Goal: Task Accomplishment & Management: Manage account settings

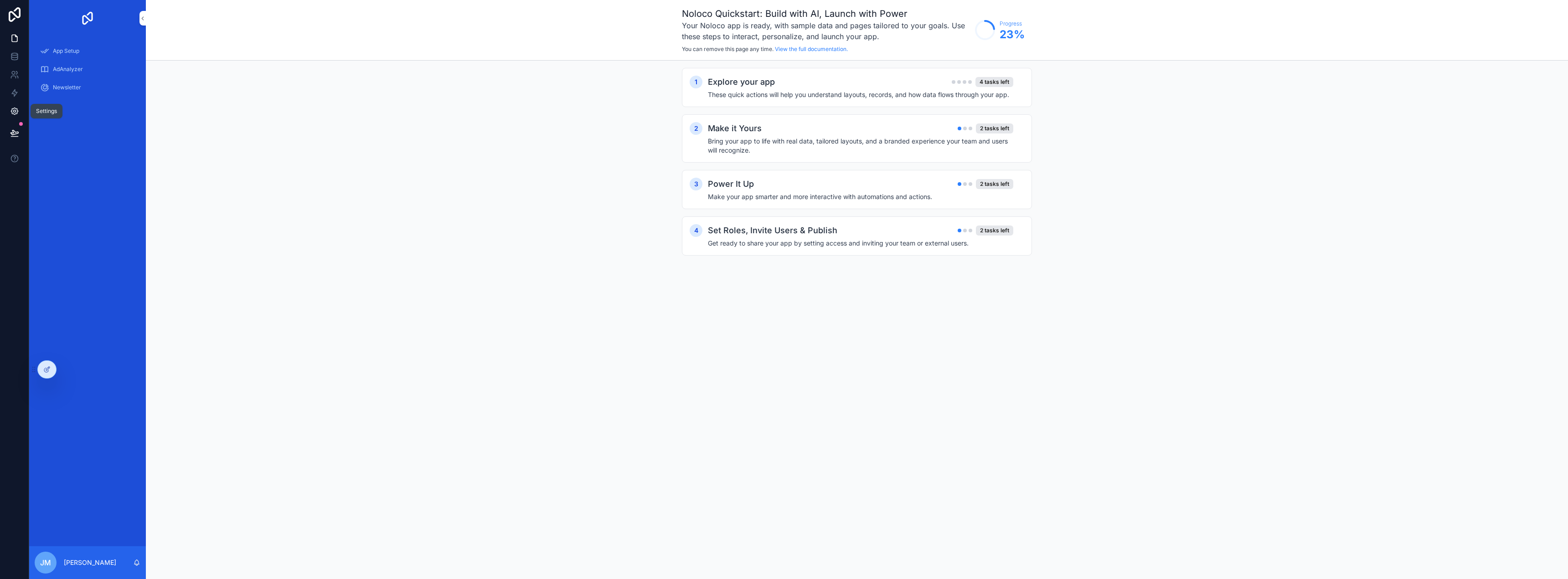
click at [18, 112] on icon at bounding box center [14, 111] width 9 height 9
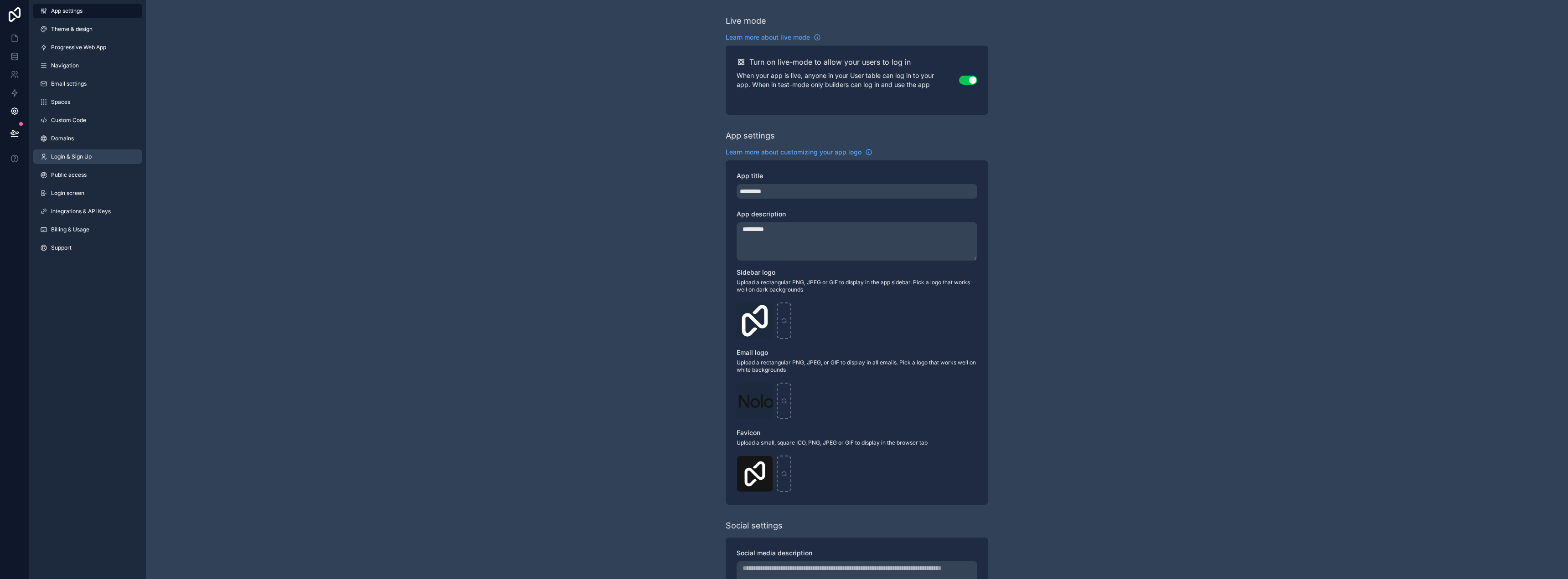
click at [88, 158] on span "Login & Sign Up" at bounding box center [71, 156] width 41 height 7
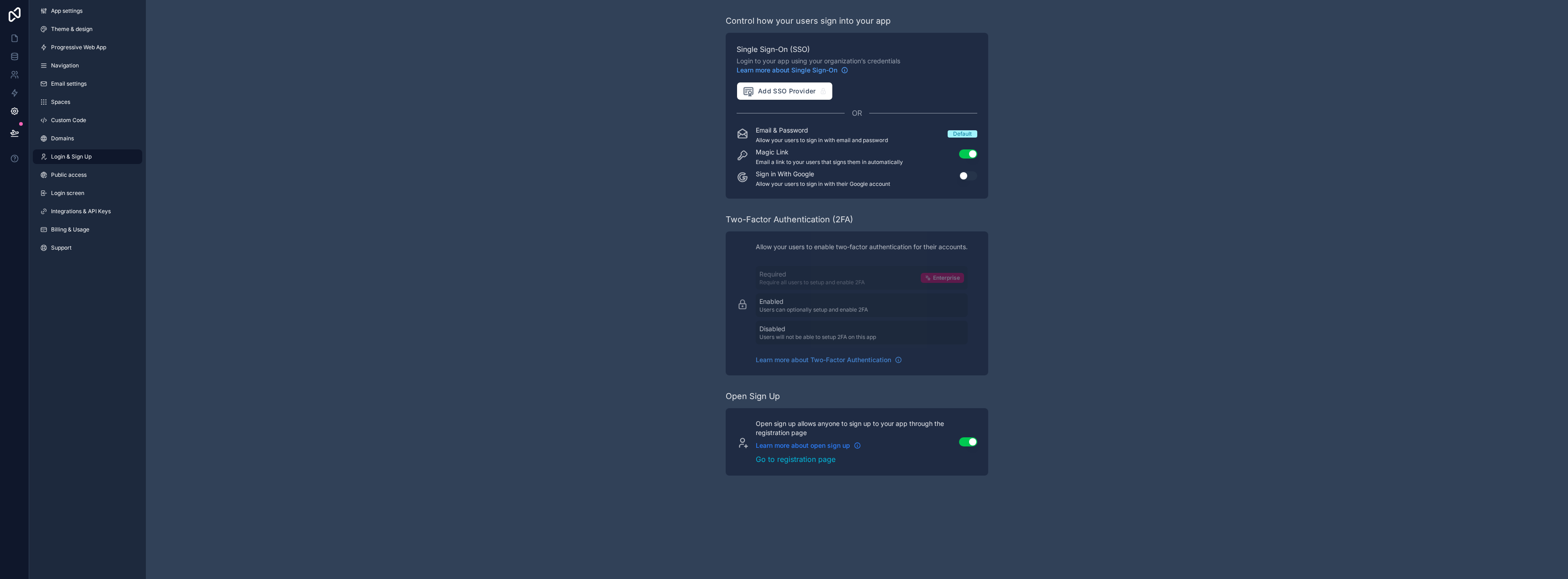
click at [846, 447] on span "Learn more about open sign up" at bounding box center [802, 445] width 95 height 9
click at [855, 445] on icon "scrollable content" at bounding box center [857, 445] width 7 height 7
click at [823, 459] on link "Go to registration page" at bounding box center [852, 459] width 193 height 11
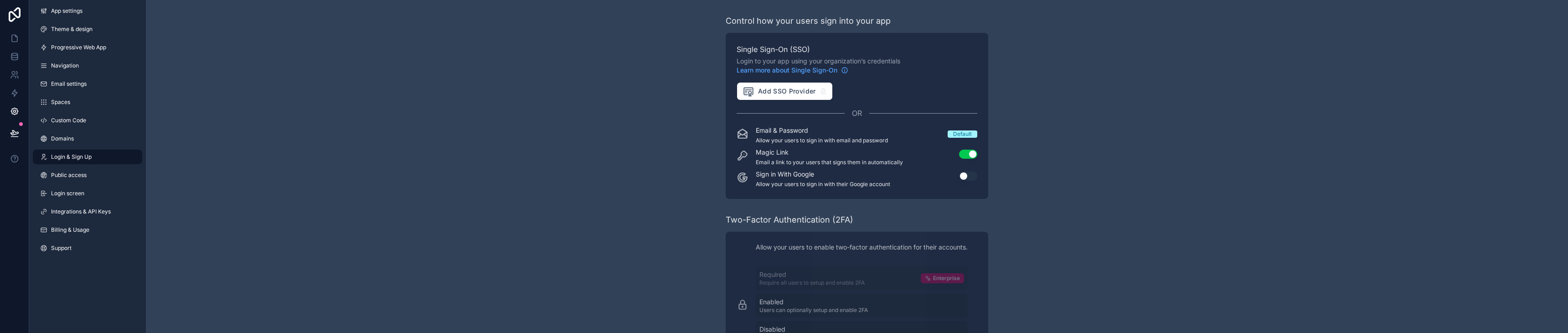
click at [71, 20] on div "App settings Theme & design Progressive Web App Navigation Email settings Space…" at bounding box center [87, 131] width 117 height 263
click at [71, 18] on div "App settings Theme & design Progressive Web App Navigation Email settings Space…" at bounding box center [87, 131] width 117 height 263
click at [72, 16] on link "App settings" at bounding box center [87, 11] width 109 height 15
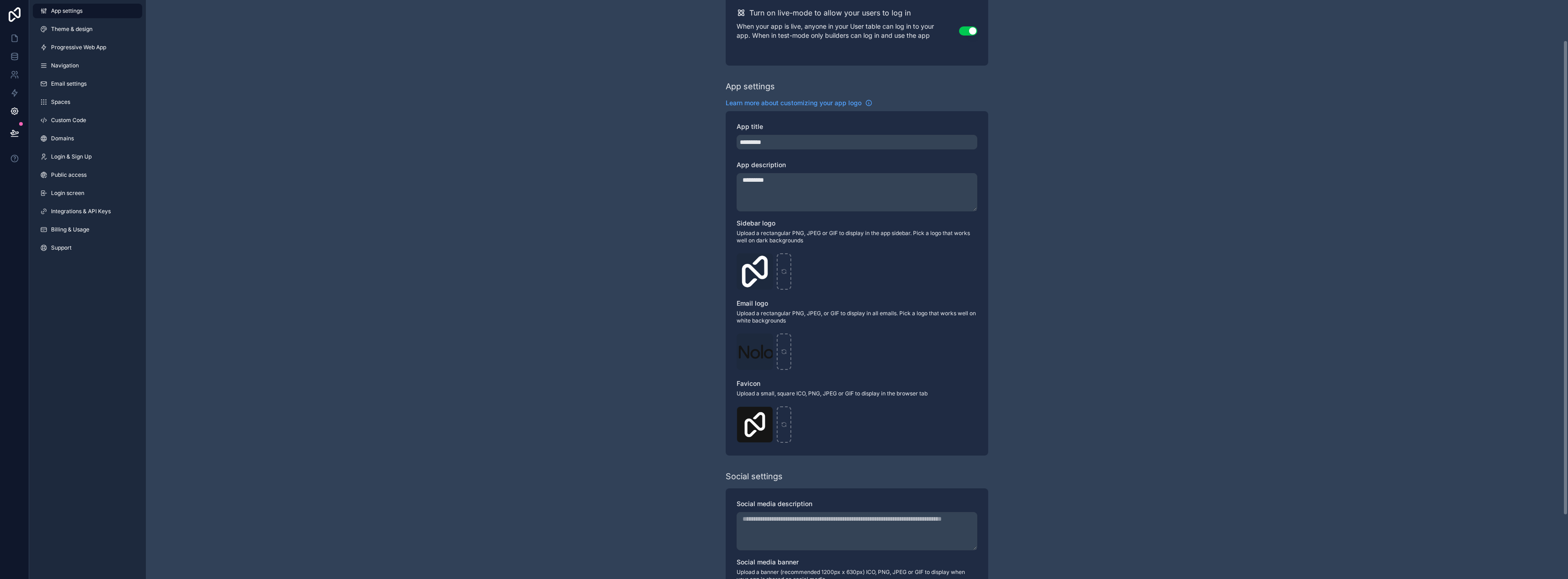
scroll to position [126, 0]
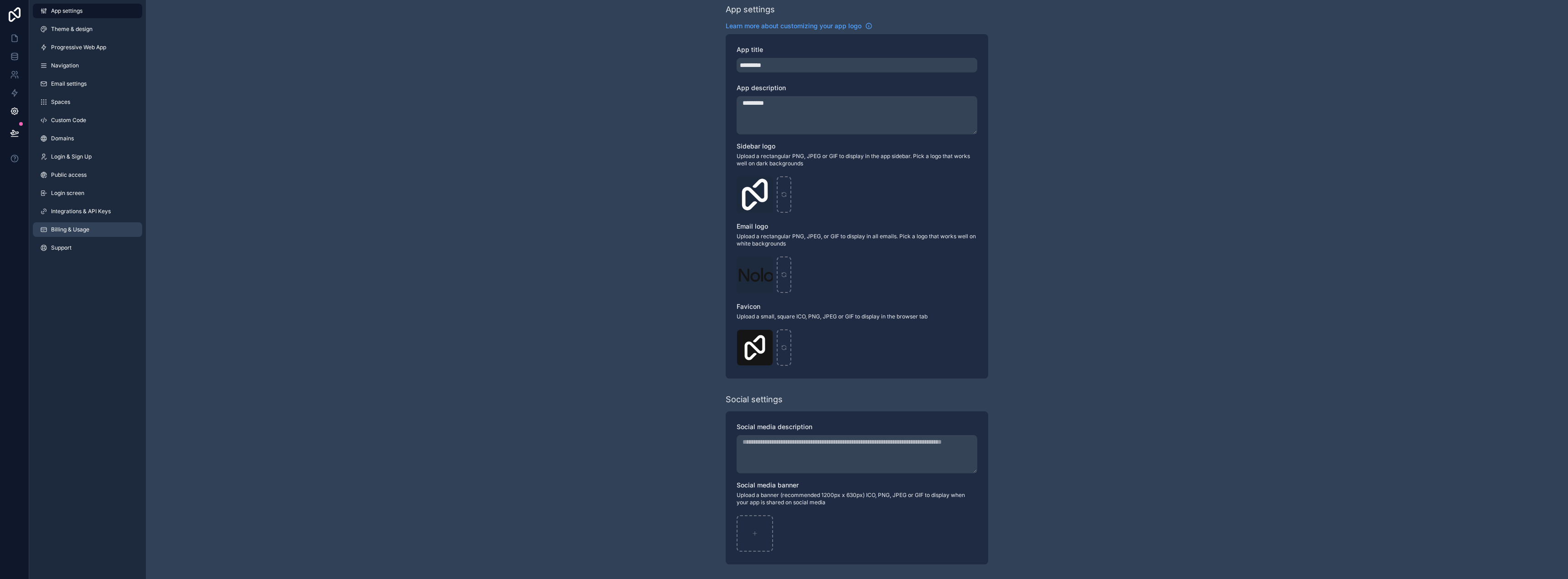
click at [82, 229] on span "Billing & Usage" at bounding box center [70, 229] width 38 height 7
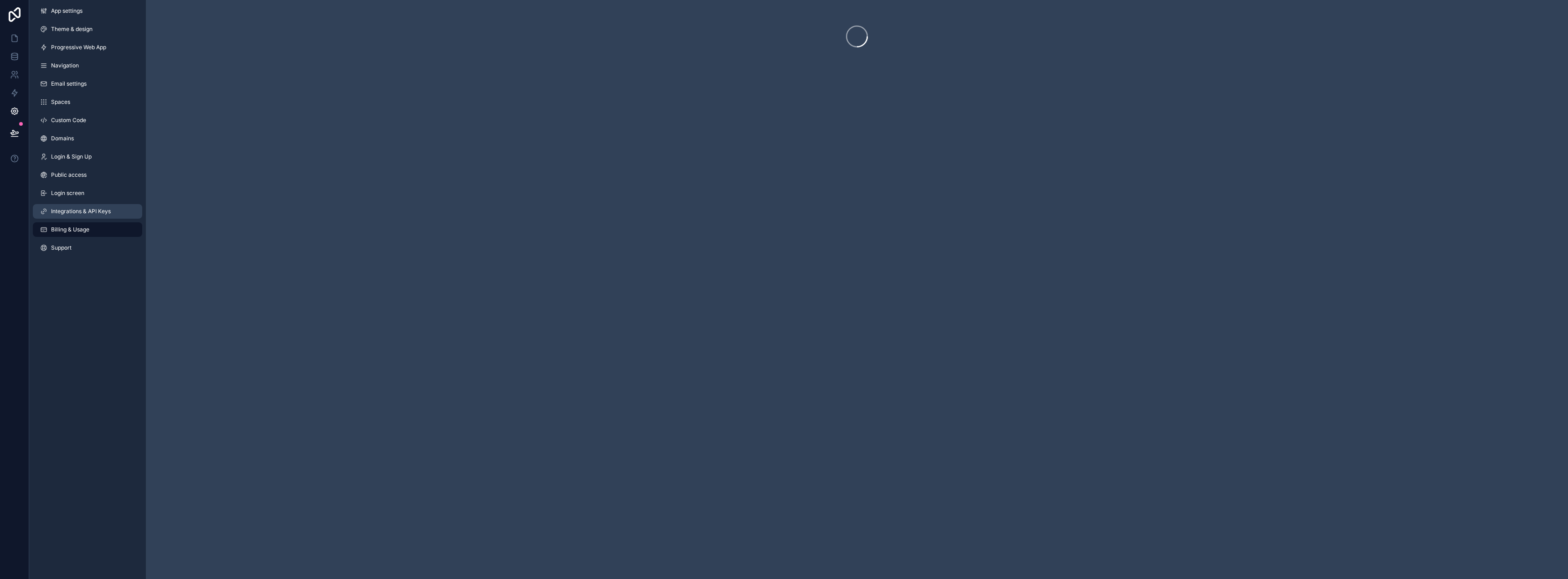
click at [87, 215] on link "Integrations & API Keys" at bounding box center [87, 211] width 109 height 15
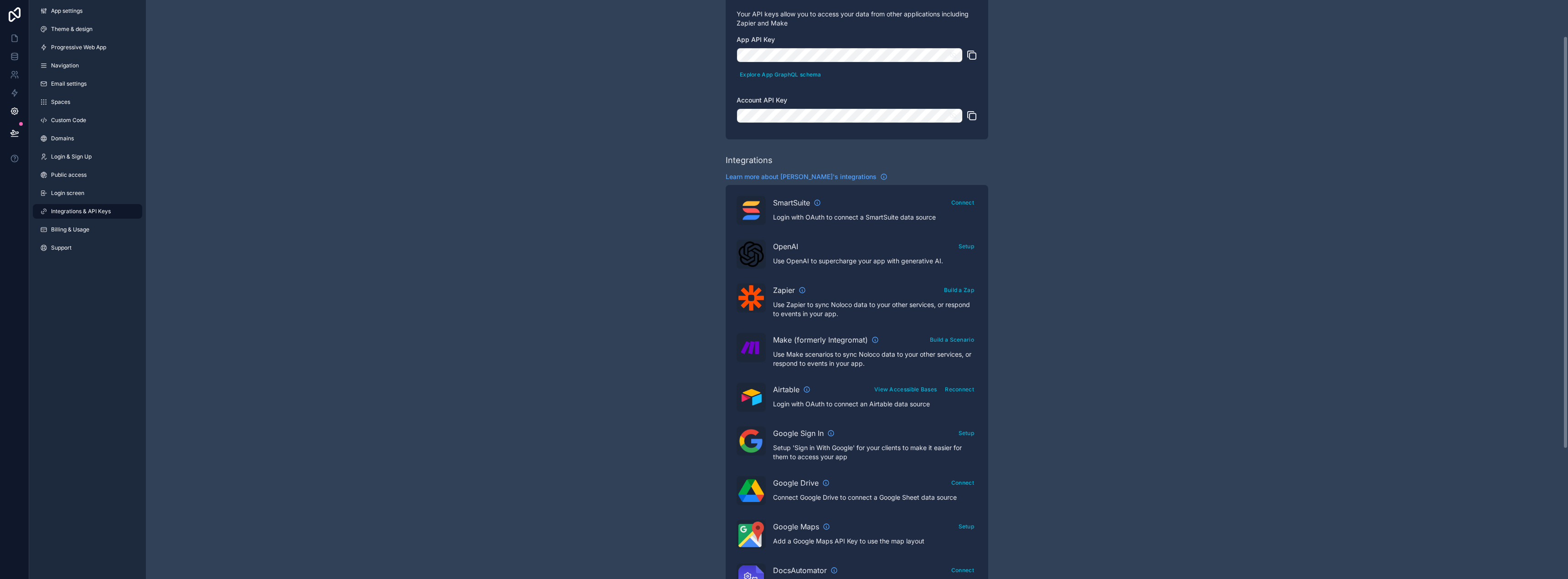
scroll to position [233, 0]
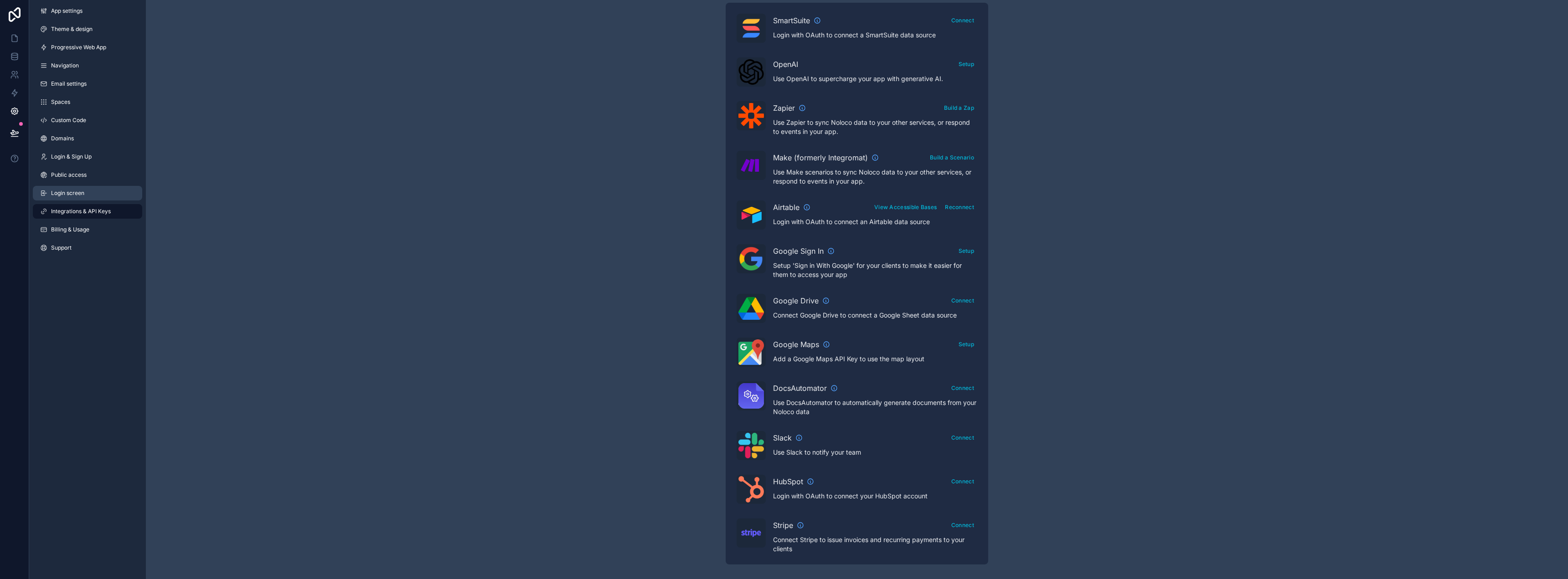
click at [85, 191] on link "Login screen" at bounding box center [87, 193] width 109 height 15
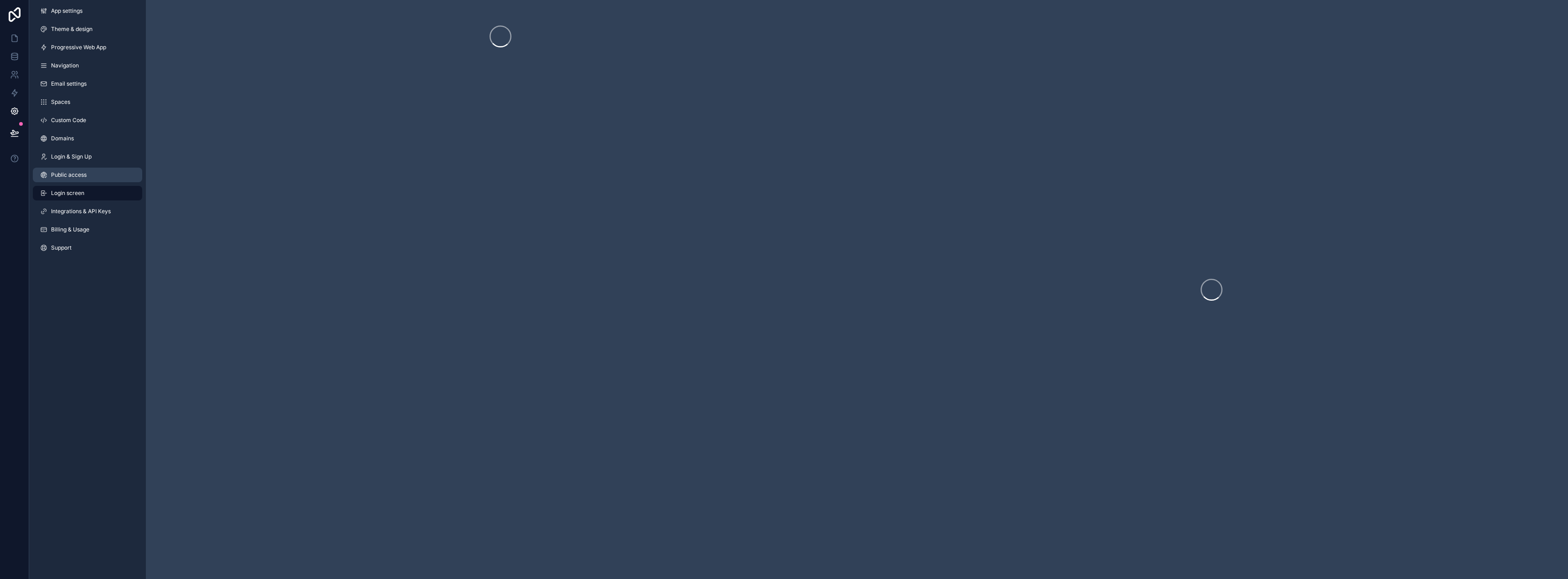
click at [95, 174] on link "Public access" at bounding box center [87, 175] width 109 height 15
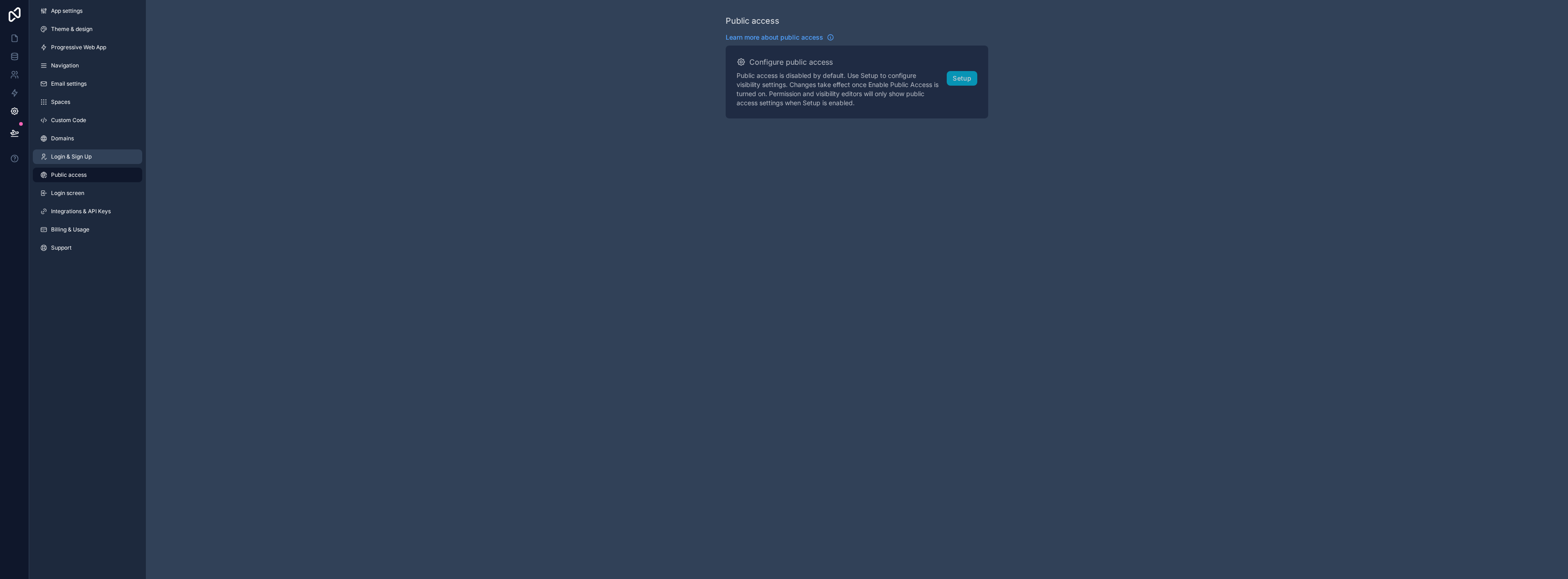
click at [91, 158] on span "Login & Sign Up" at bounding box center [71, 156] width 41 height 7
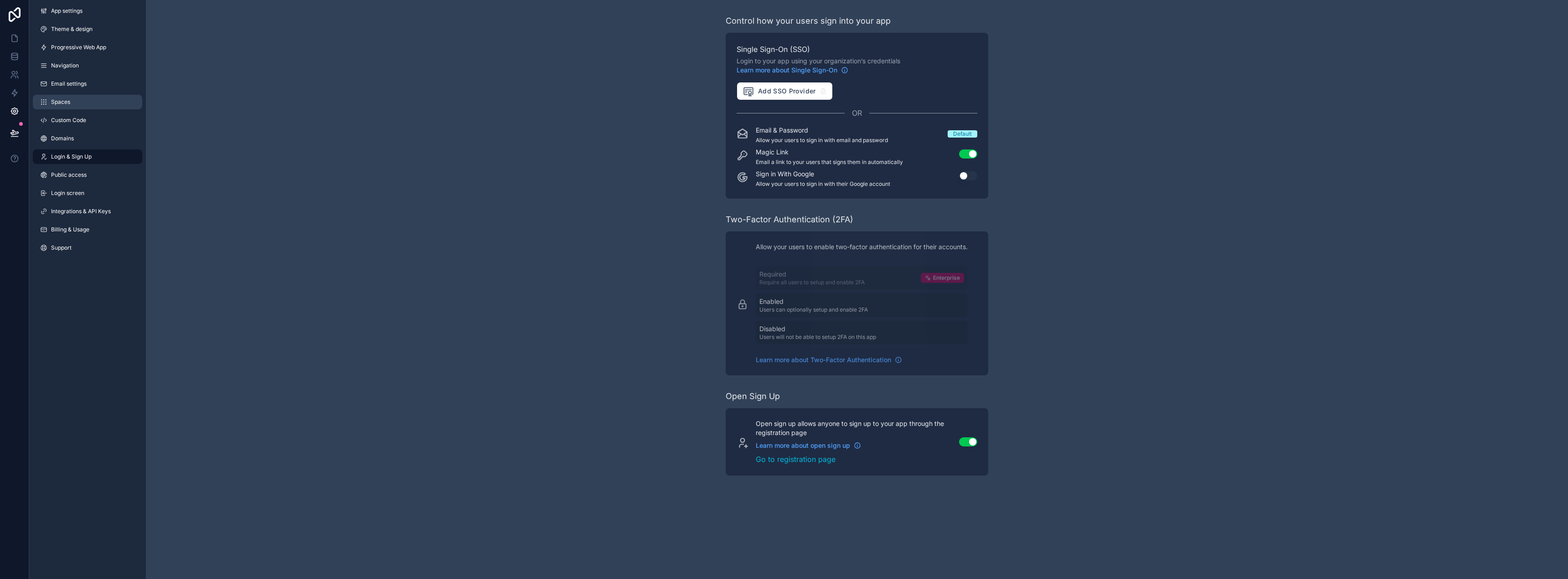
click at [78, 104] on link "Spaces" at bounding box center [87, 102] width 109 height 15
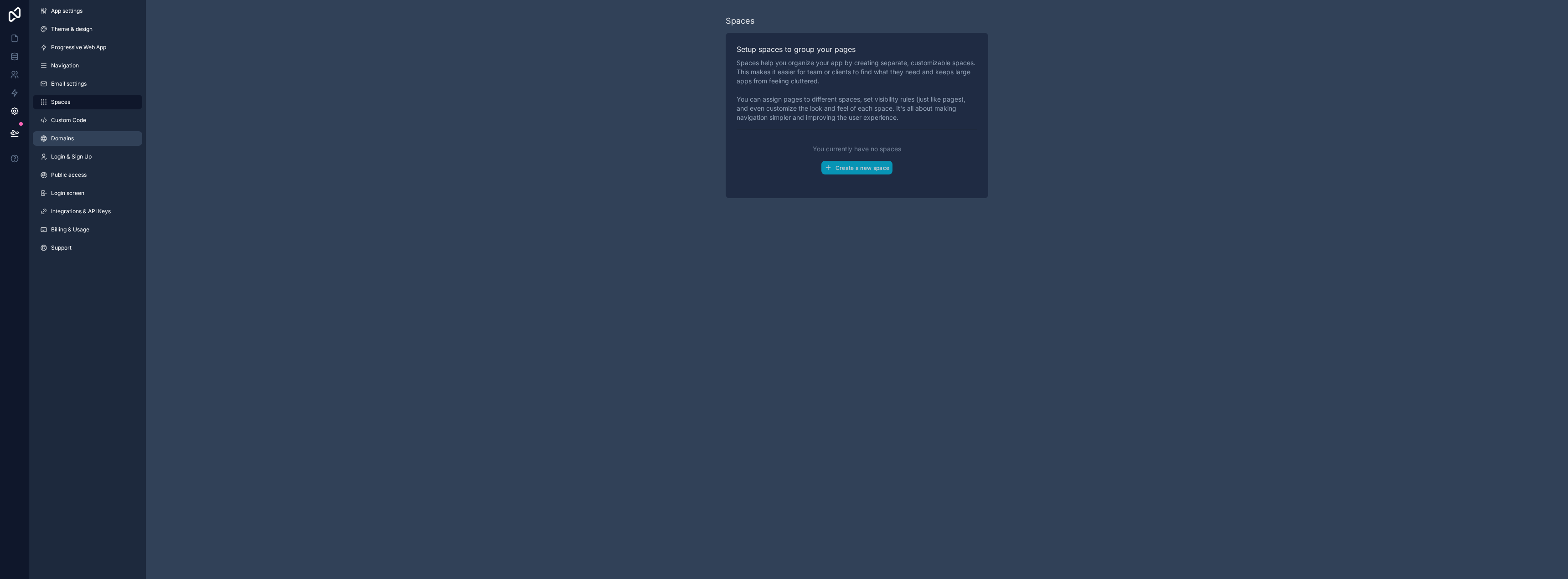
click at [81, 139] on link "Domains" at bounding box center [87, 139] width 109 height 15
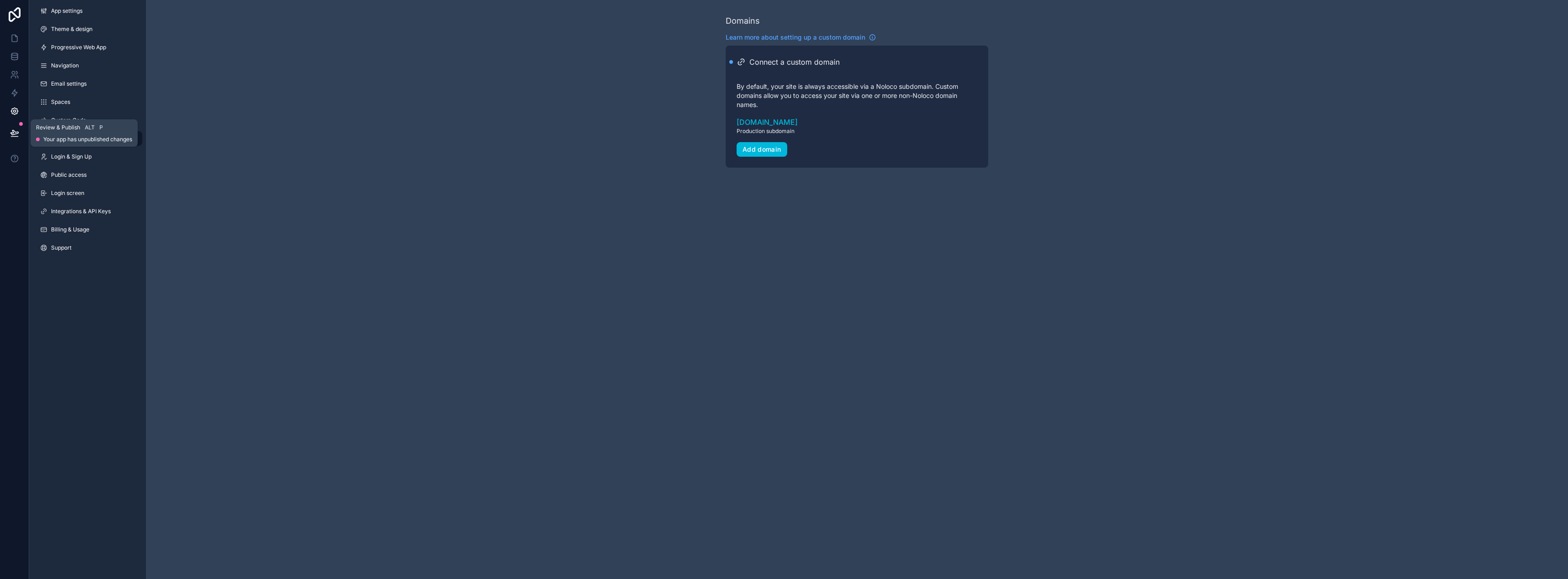
click at [14, 133] on icon at bounding box center [14, 133] width 9 height 9
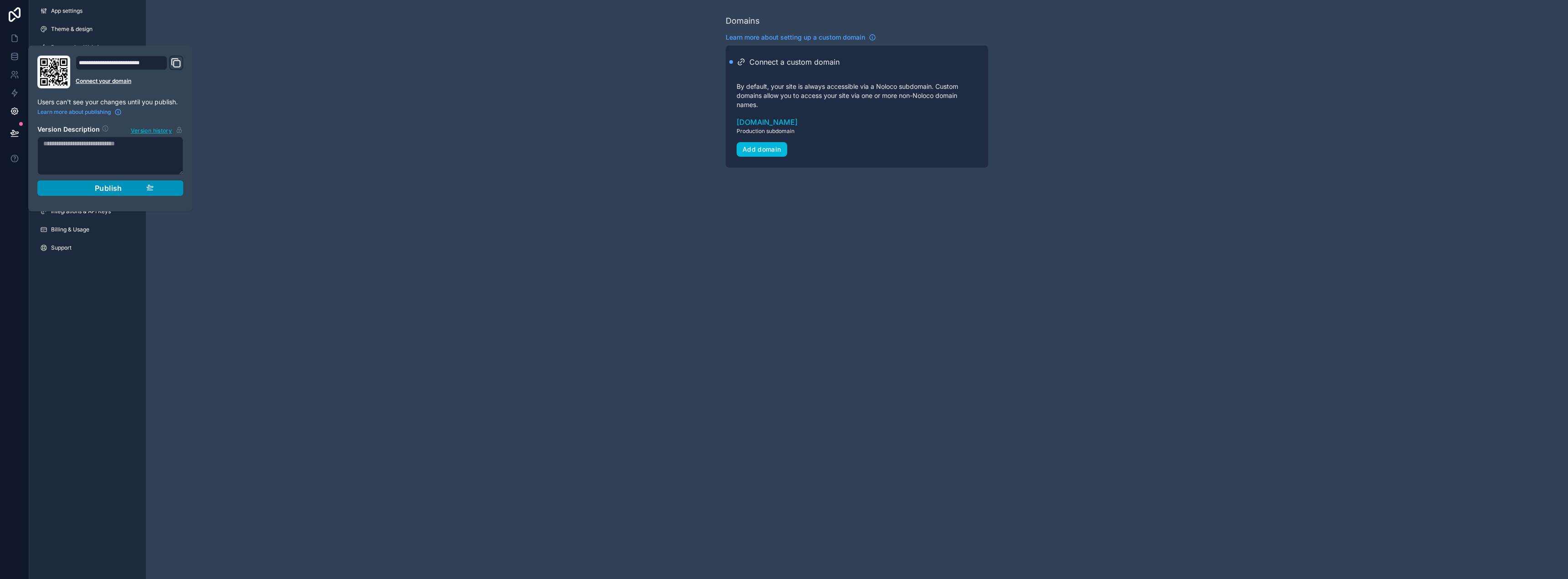
click at [123, 190] on div "Publish" at bounding box center [110, 188] width 87 height 9
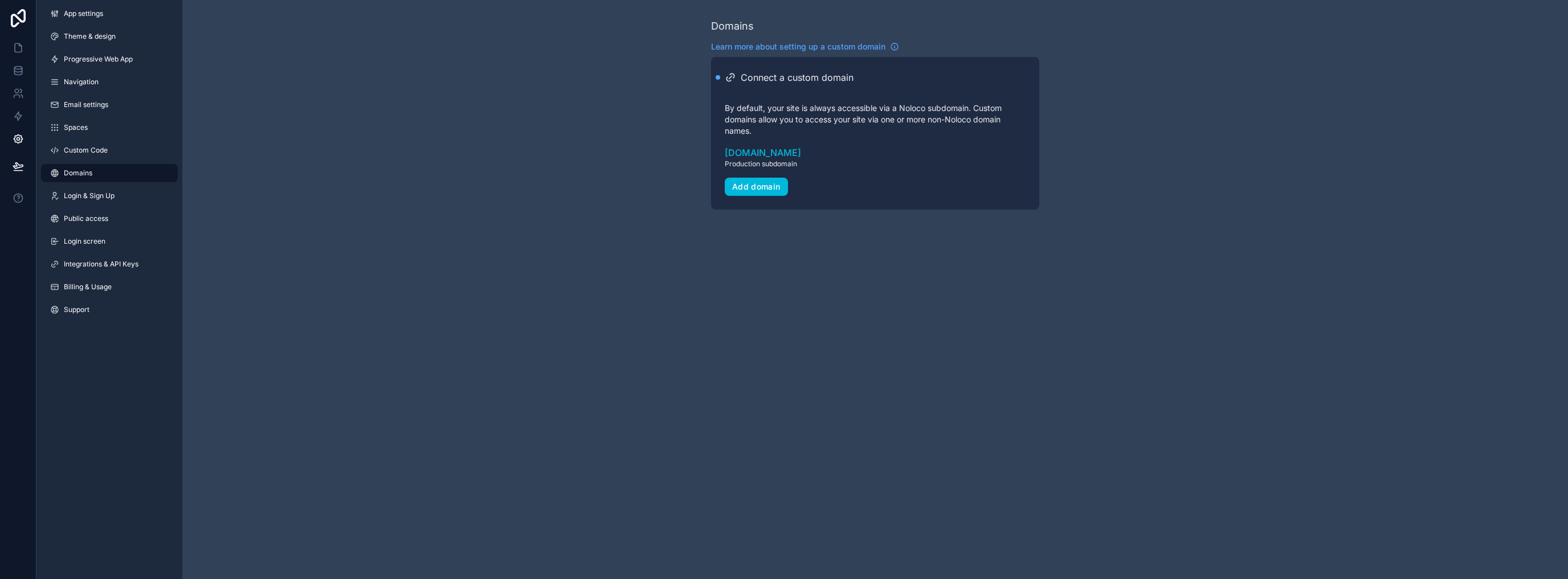
click at [0, 416] on nordpass-portal at bounding box center [0, 579] width 0 height 0
